Goal: Task Accomplishment & Management: Manage account settings

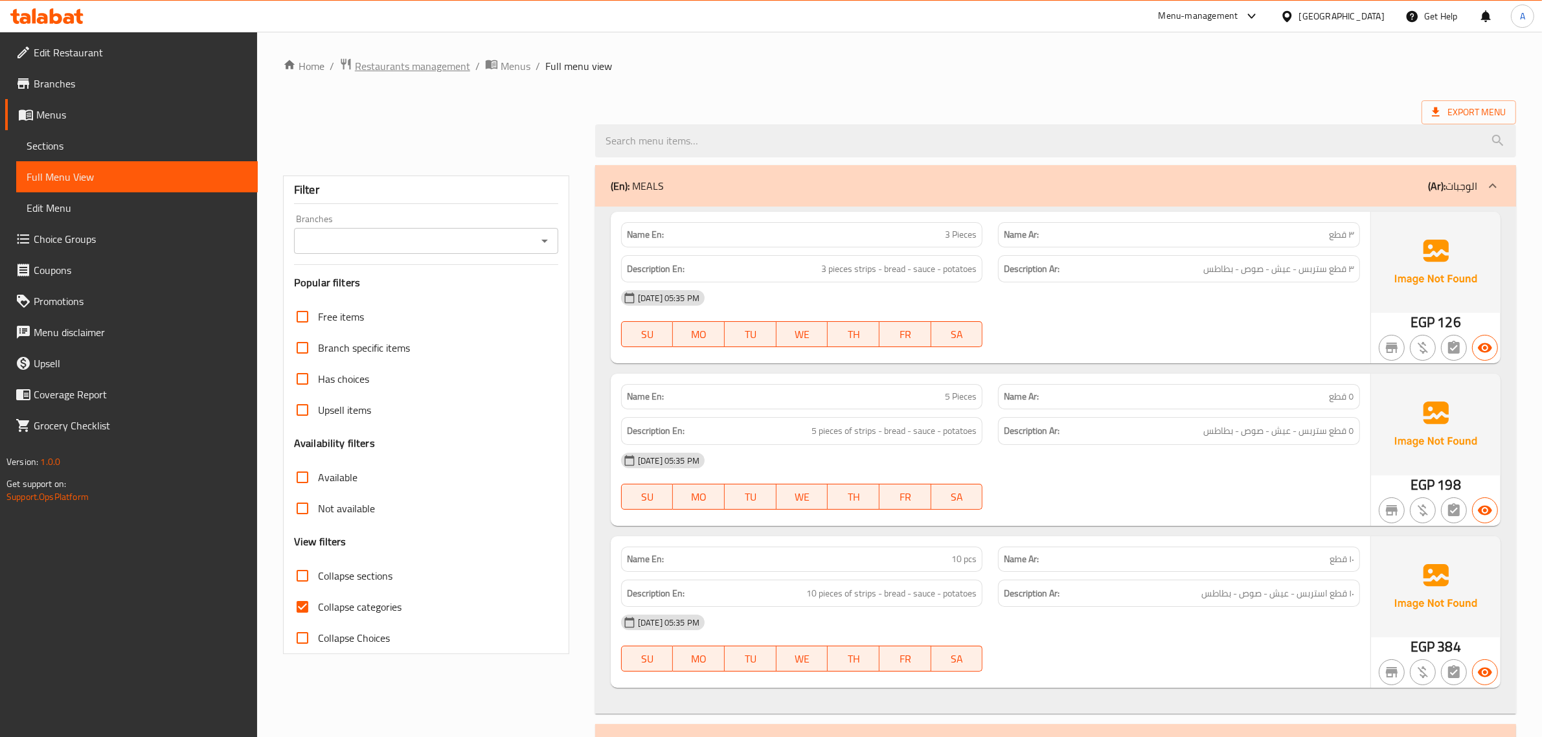
click at [418, 60] on span "Restaurants management" at bounding box center [412, 66] width 115 height 16
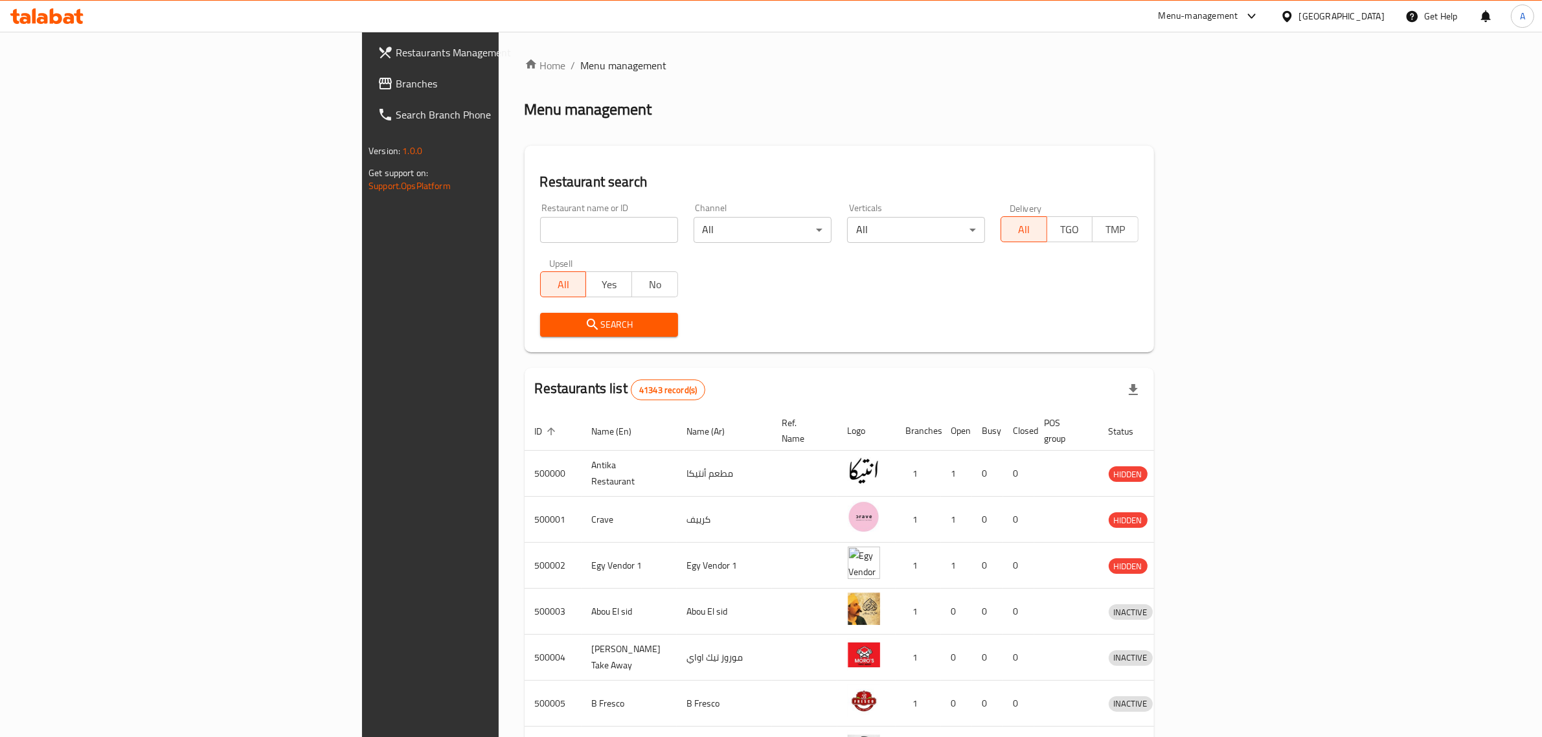
click at [1373, 19] on div "[GEOGRAPHIC_DATA]" at bounding box center [1341, 16] width 85 height 14
click at [1276, 73] on div "ض" at bounding box center [1288, 65] width 172 height 26
click at [1277, 72] on input "ض" at bounding box center [1288, 65] width 124 height 14
click at [1286, 69] on input "ض" at bounding box center [1288, 65] width 124 height 14
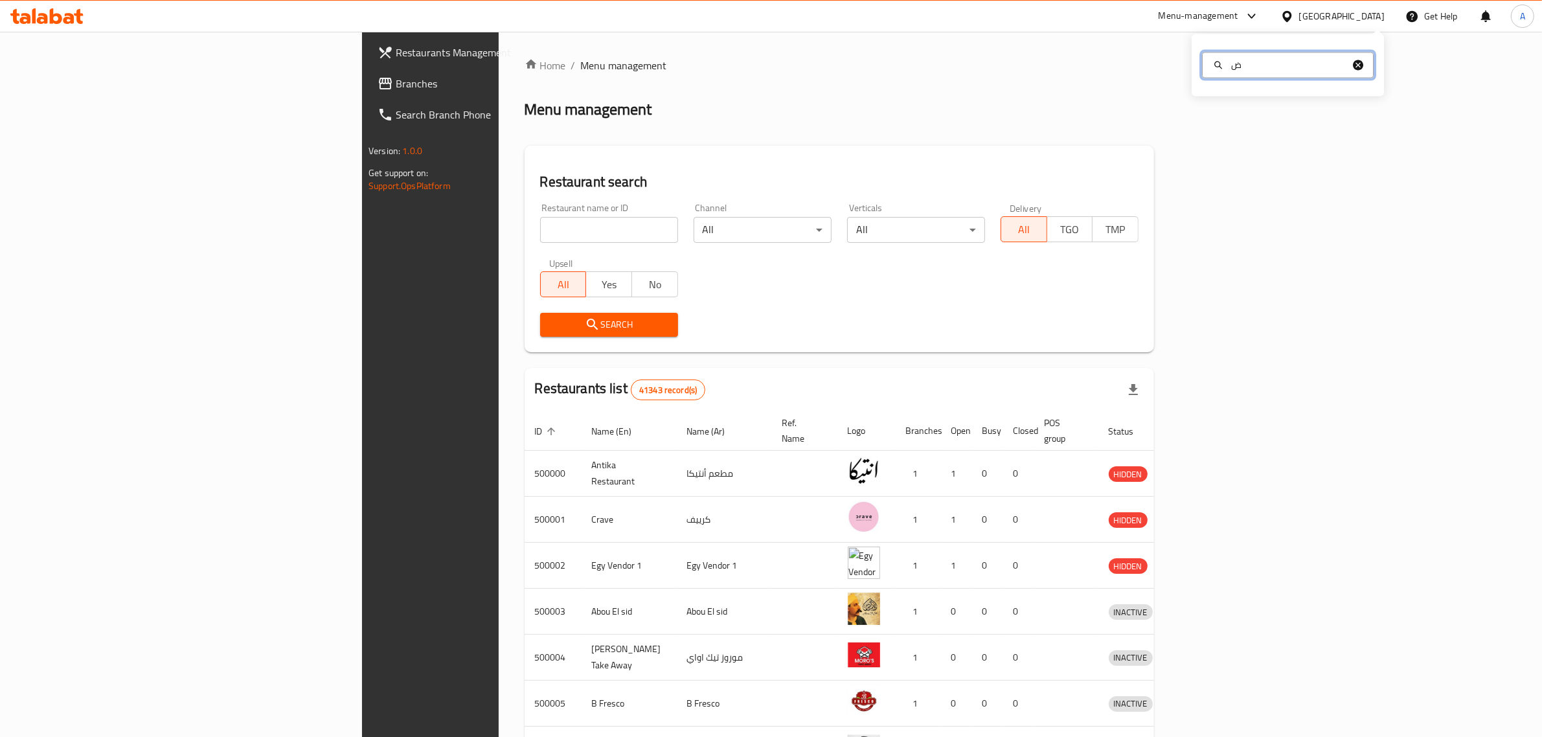
click at [1286, 69] on input "ض" at bounding box center [1288, 65] width 124 height 14
type input "q"
click at [1255, 127] on div "[GEOGRAPHIC_DATA]" at bounding box center [1286, 133] width 194 height 30
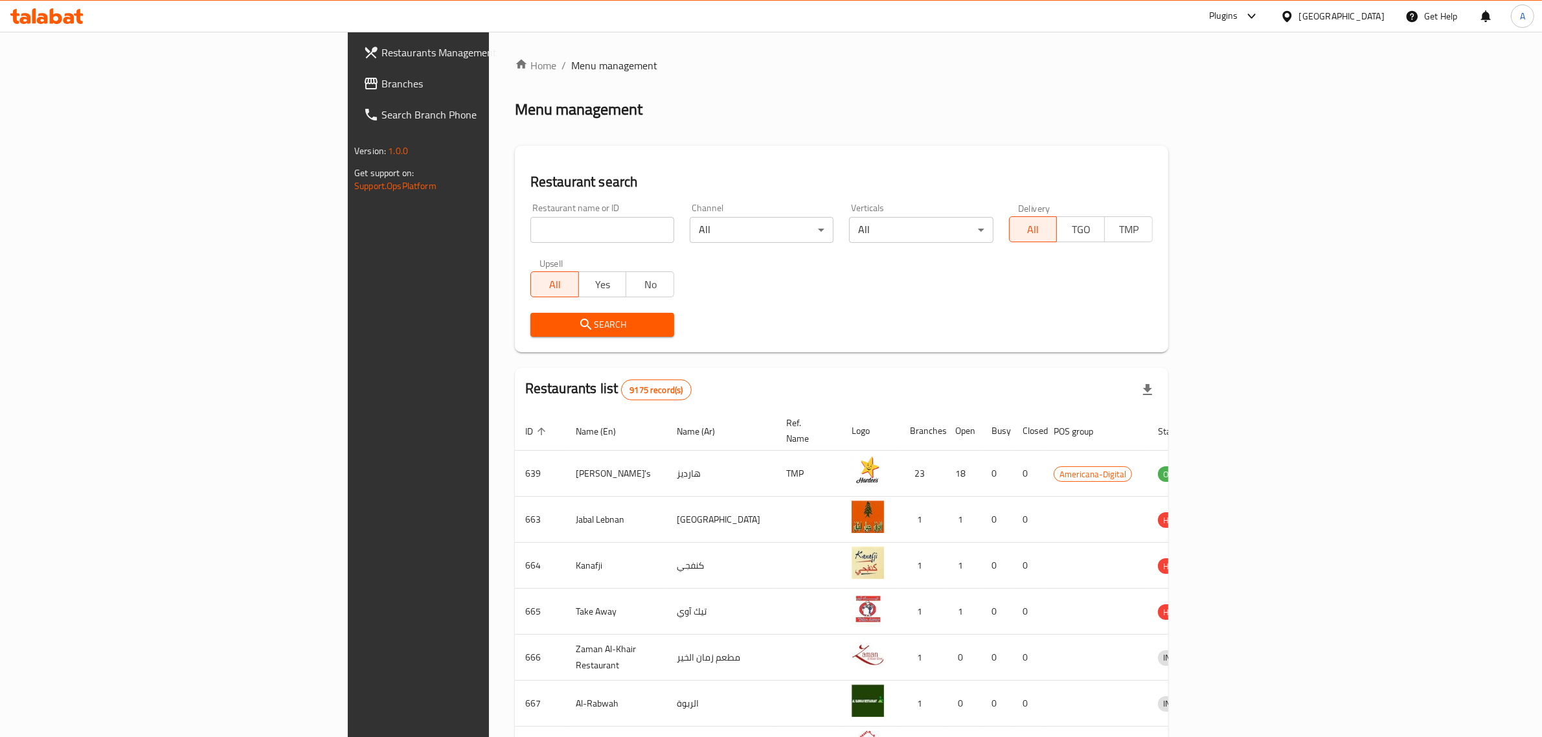
click at [381, 76] on span "Branches" at bounding box center [488, 84] width 214 height 16
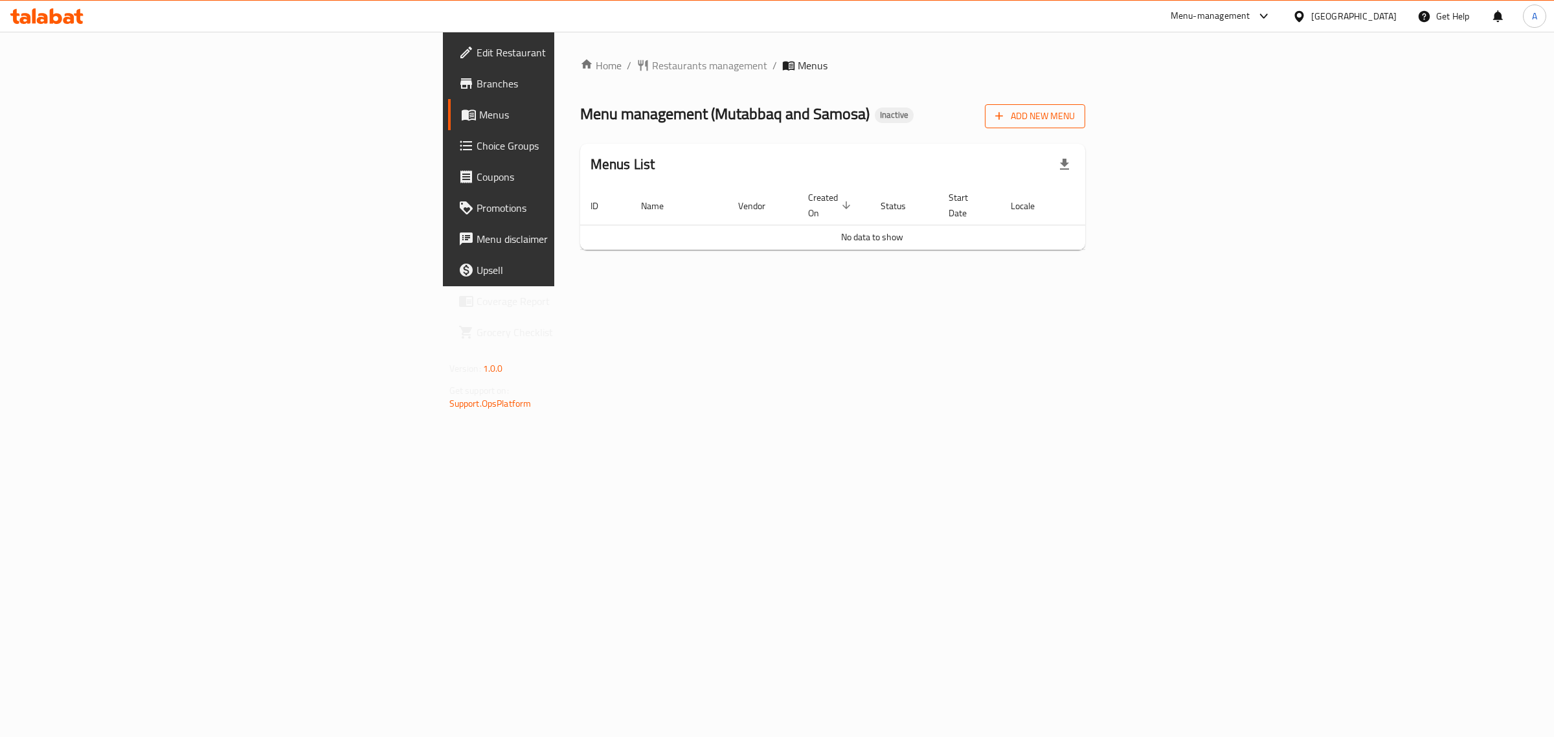
click at [1075, 115] on span "Add New Menu" at bounding box center [1035, 116] width 80 height 16
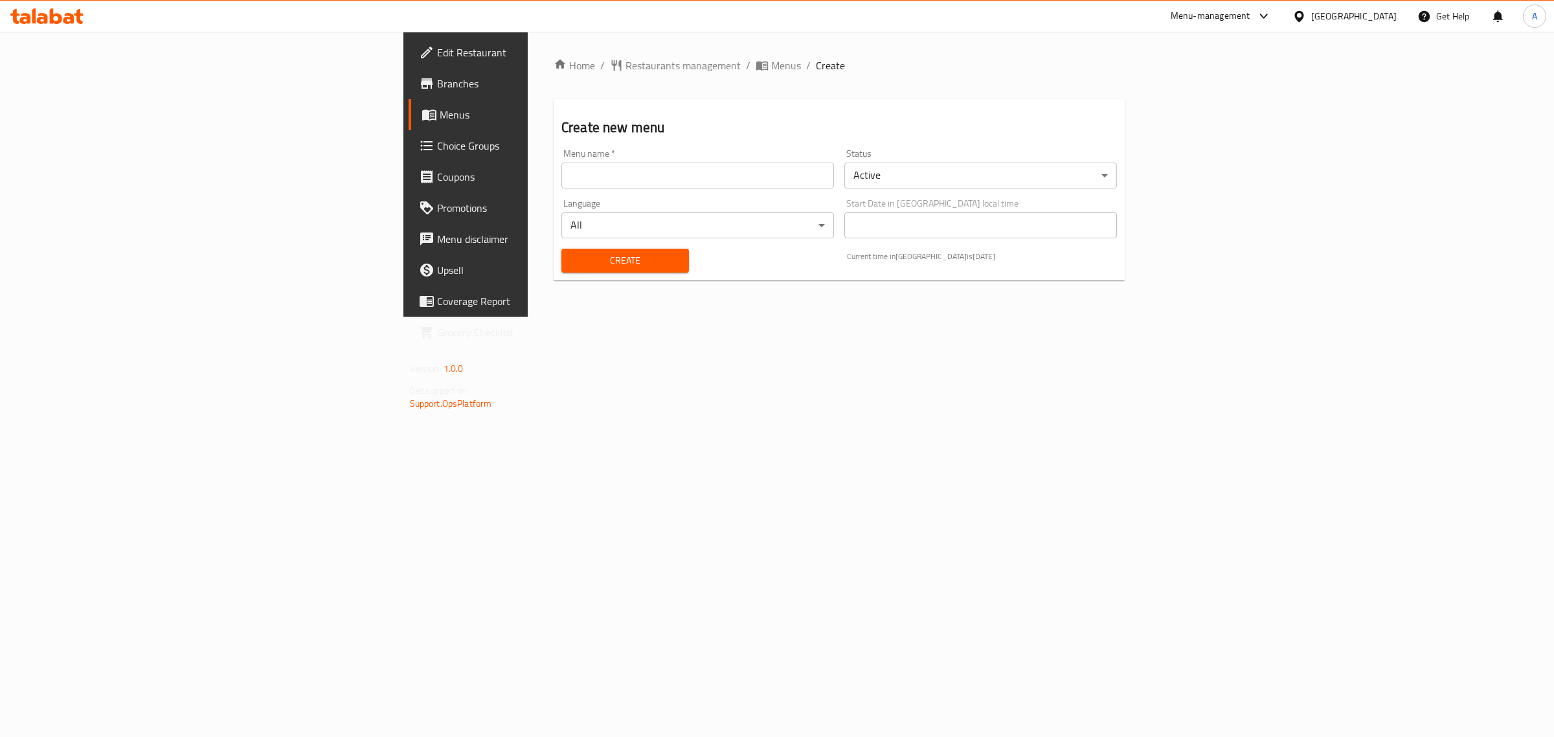
drag, startPoint x: 589, startPoint y: 173, endPoint x: 502, endPoint y: 192, distance: 88.8
click at [589, 173] on input "text" at bounding box center [697, 176] width 273 height 26
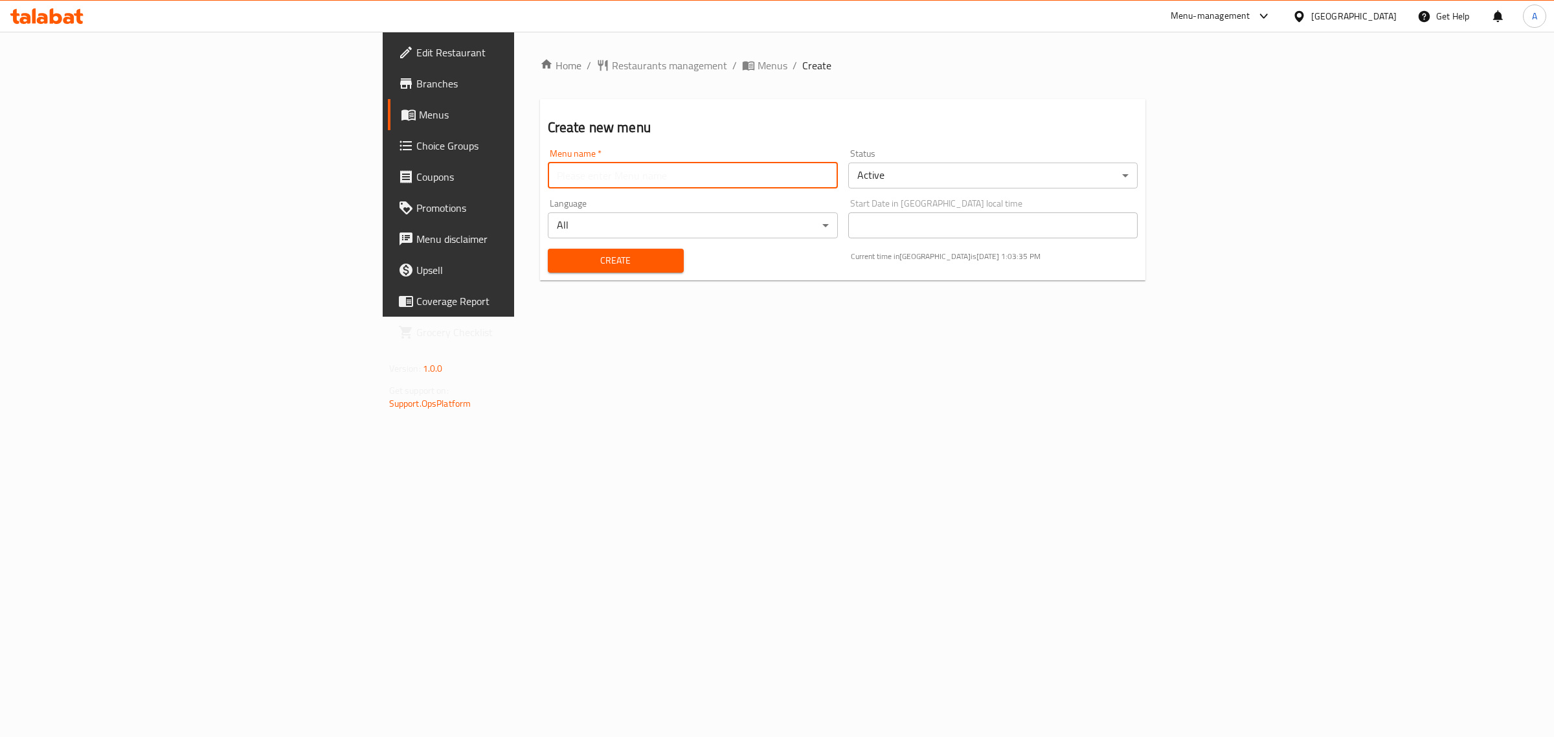
type input "1"
click at [558, 267] on span "Create" at bounding box center [615, 261] width 115 height 16
drag, startPoint x: 73, startPoint y: 112, endPoint x: 63, endPoint y: 98, distance: 17.2
click at [419, 112] on span "Menus" at bounding box center [525, 115] width 213 height 16
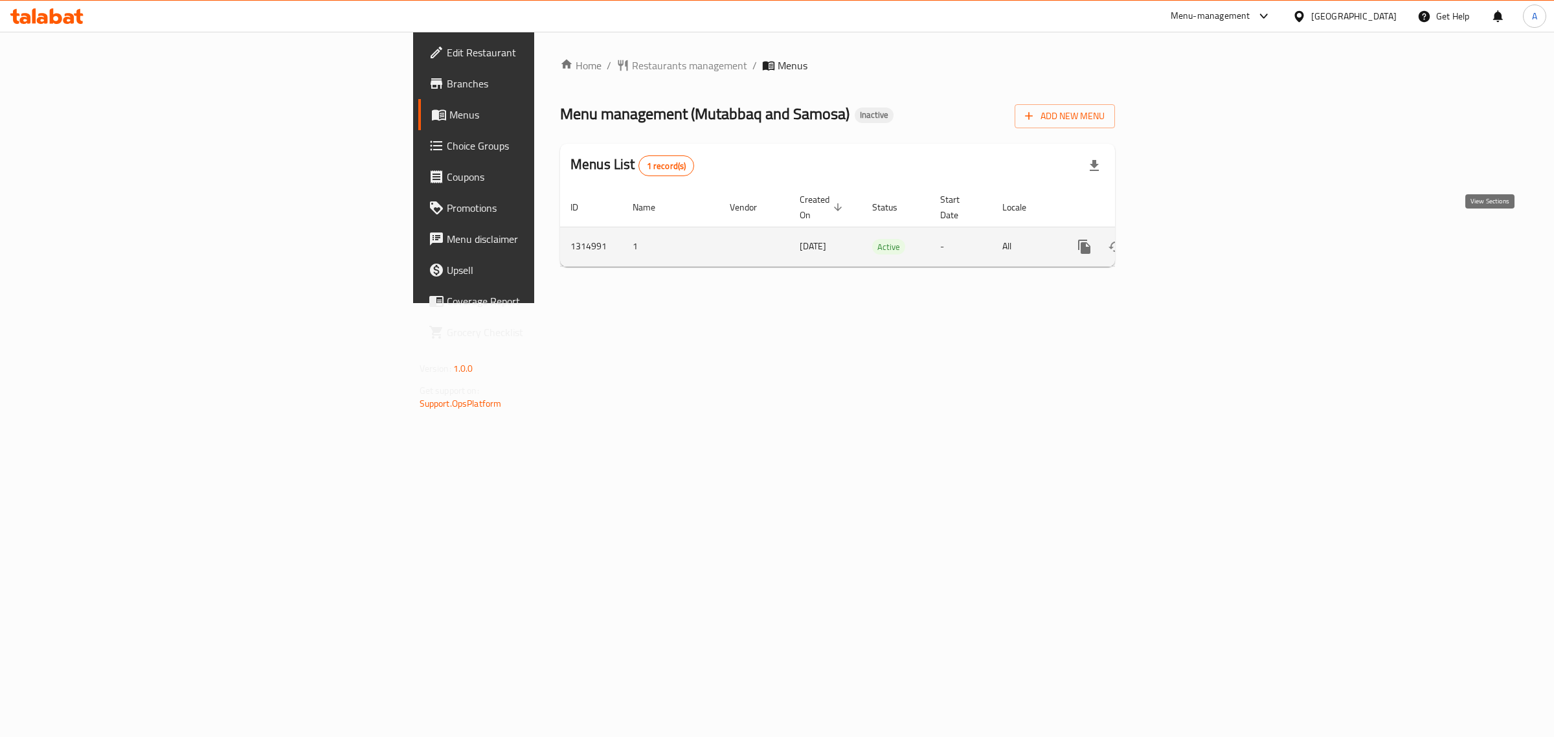
click at [1193, 232] on link "enhanced table" at bounding box center [1177, 246] width 31 height 31
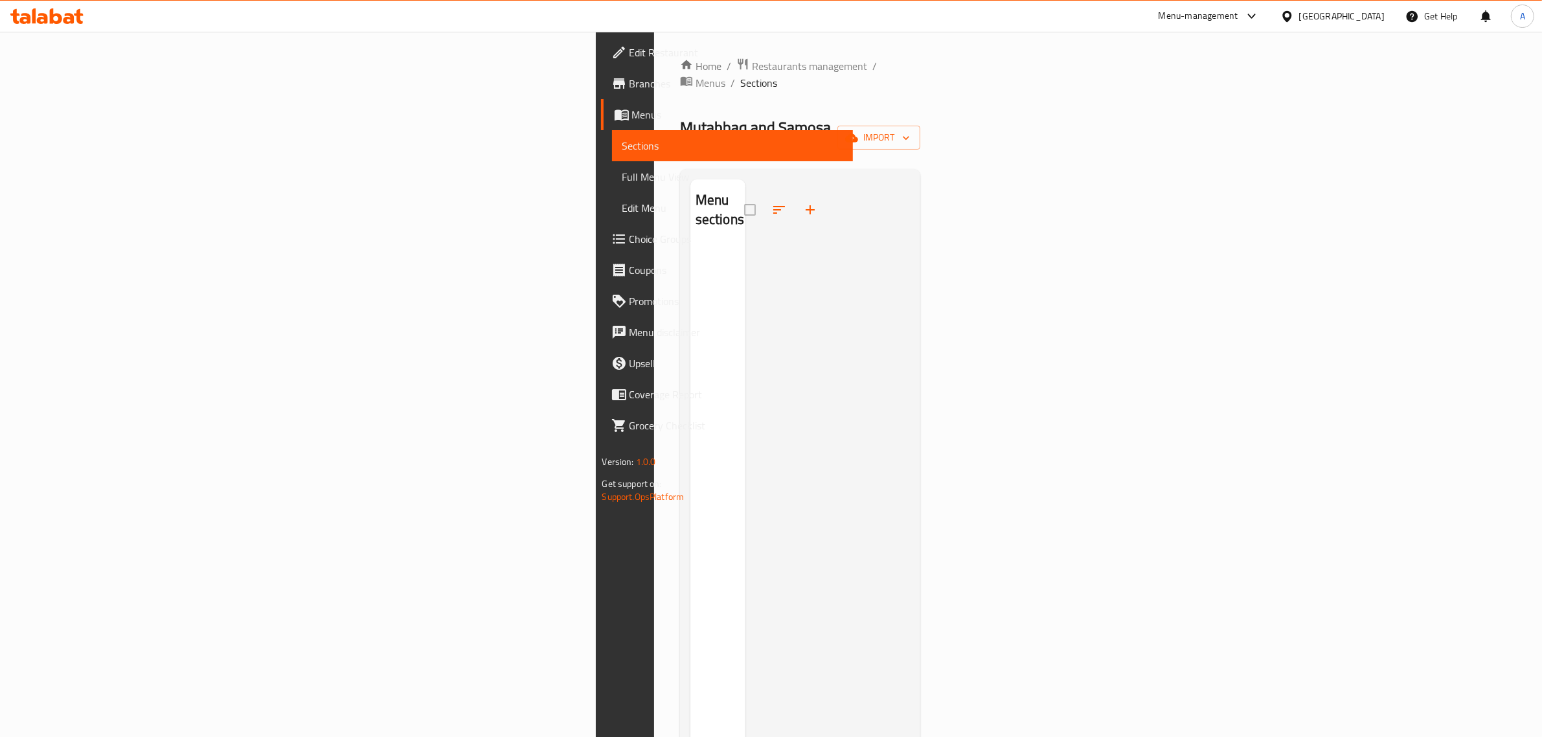
click at [749, 267] on div at bounding box center [827, 547] width 165 height 737
click at [774, 188] on div at bounding box center [827, 547] width 165 height 737
